Goal: Navigation & Orientation: Find specific page/section

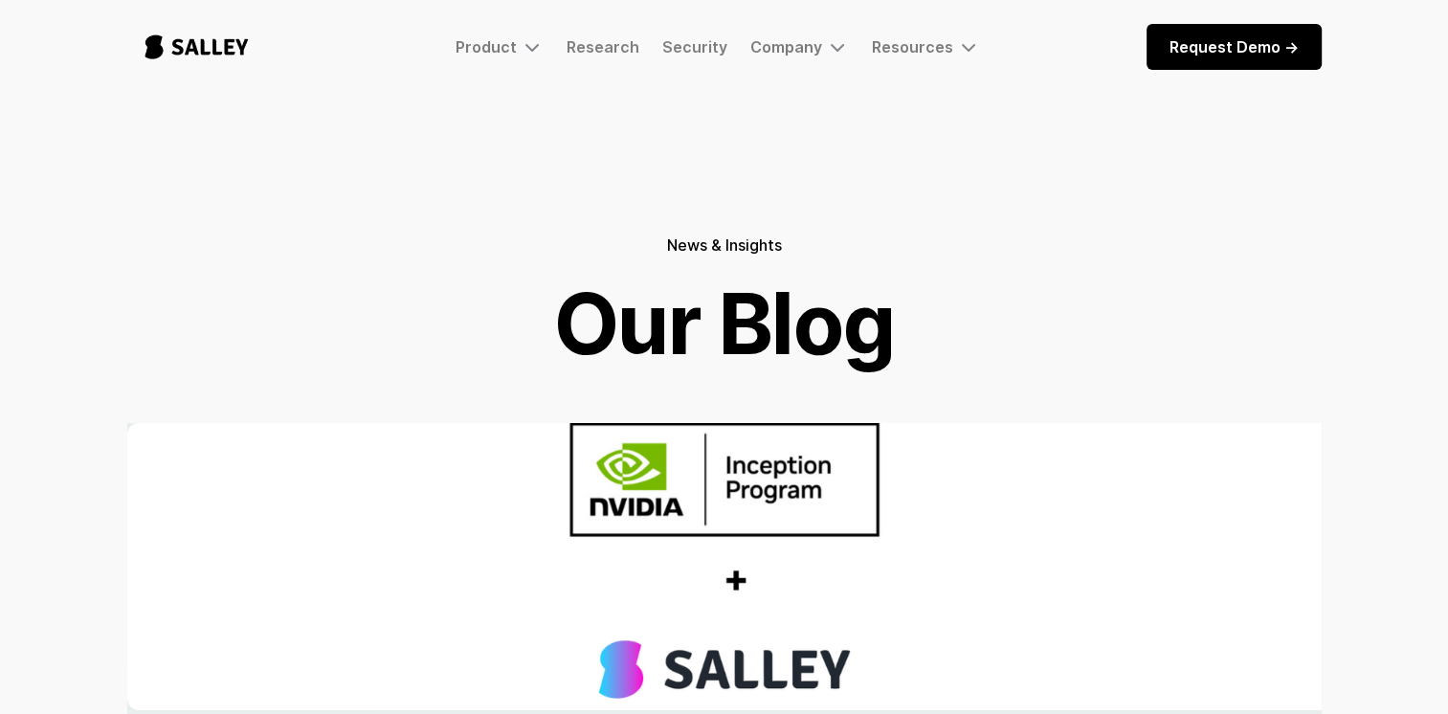
click at [1290, 48] on link "Request Demo ->" at bounding box center [1234, 47] width 175 height 46
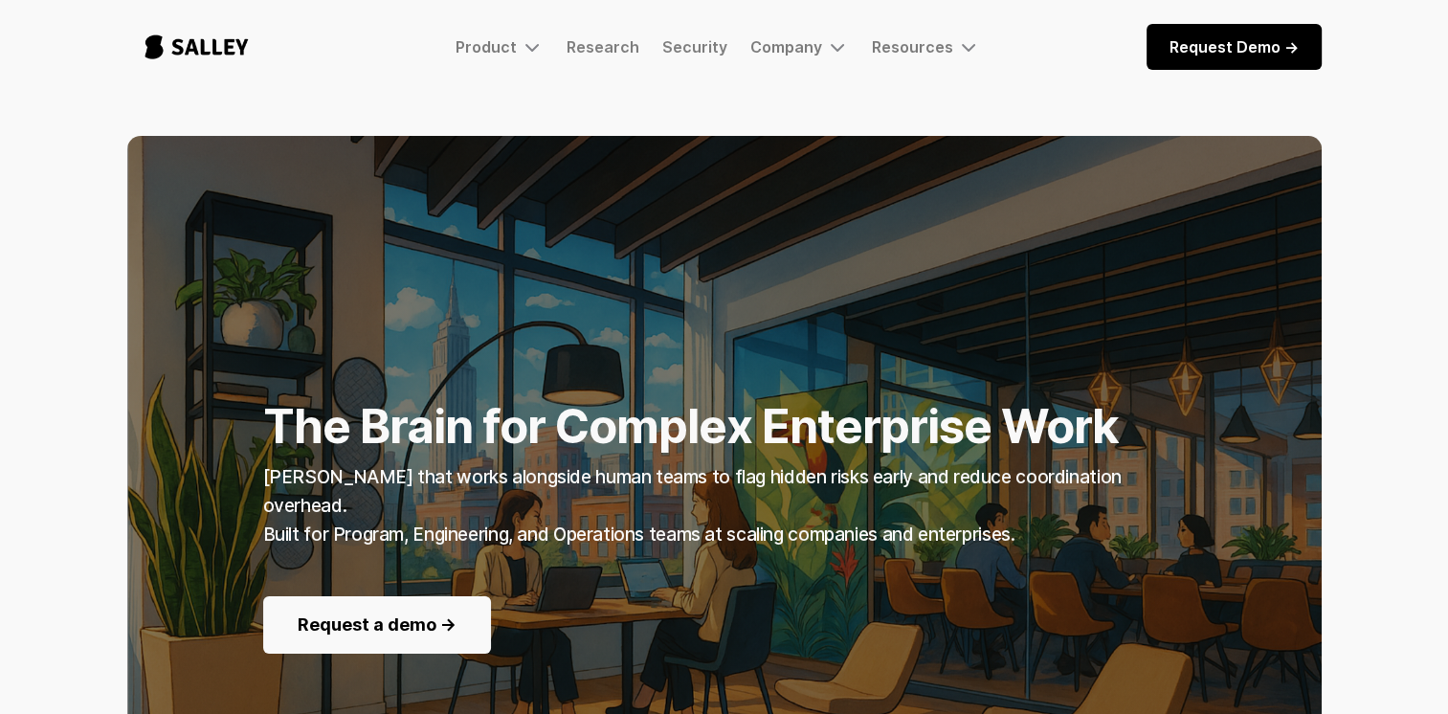
click at [168, 42] on img "home" at bounding box center [196, 46] width 139 height 63
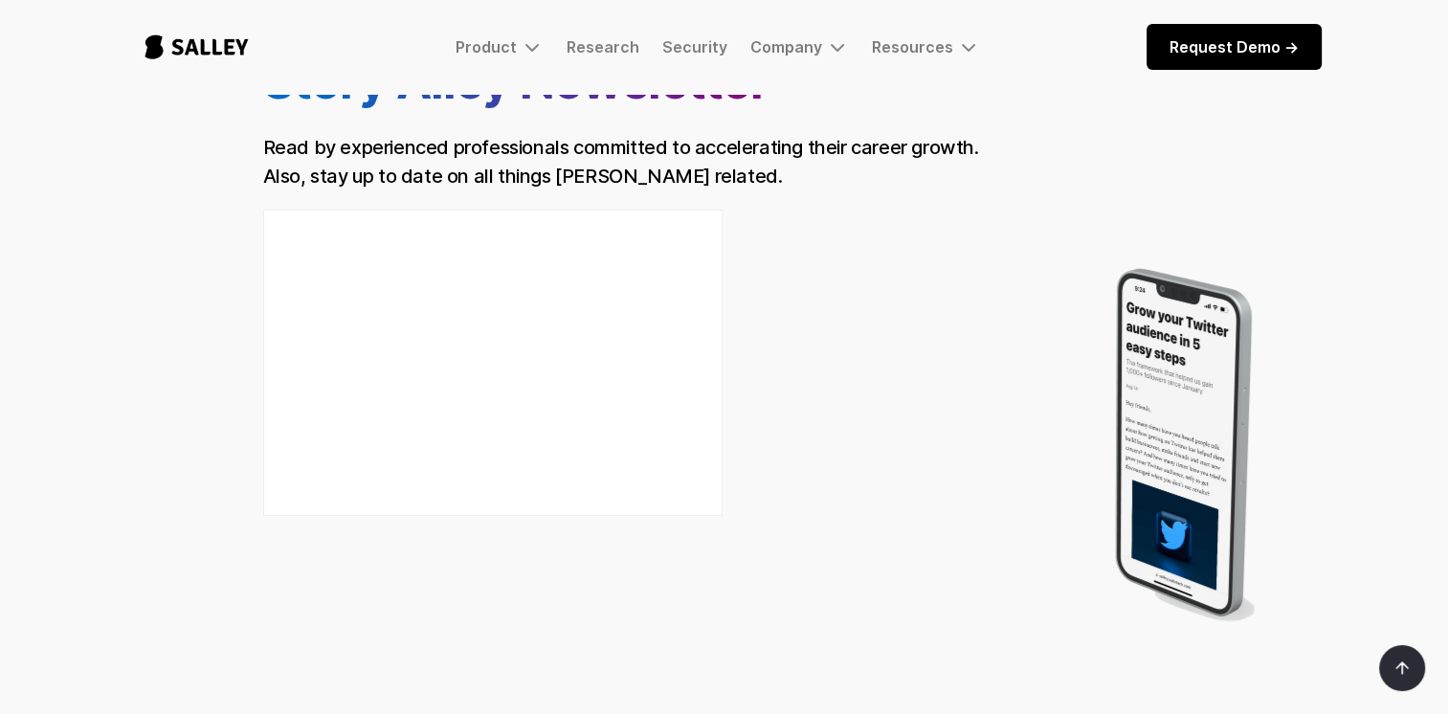
scroll to position [96, 0]
